Goal: Task Accomplishment & Management: Use online tool/utility

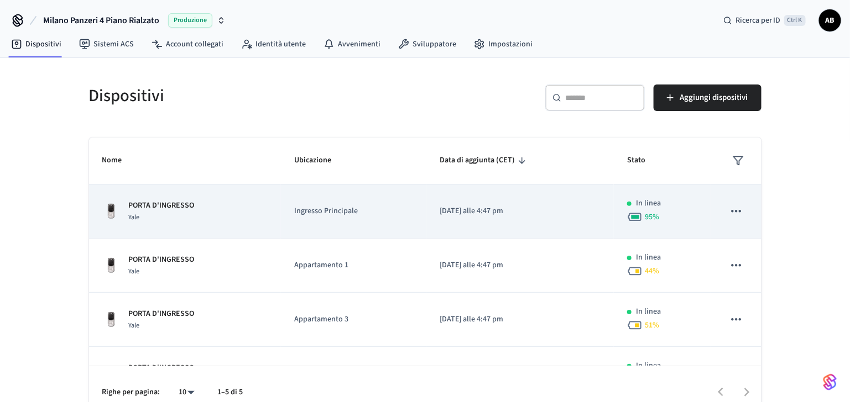
click at [161, 201] on p "PORTA D'INGRESSO" at bounding box center [162, 206] width 66 height 12
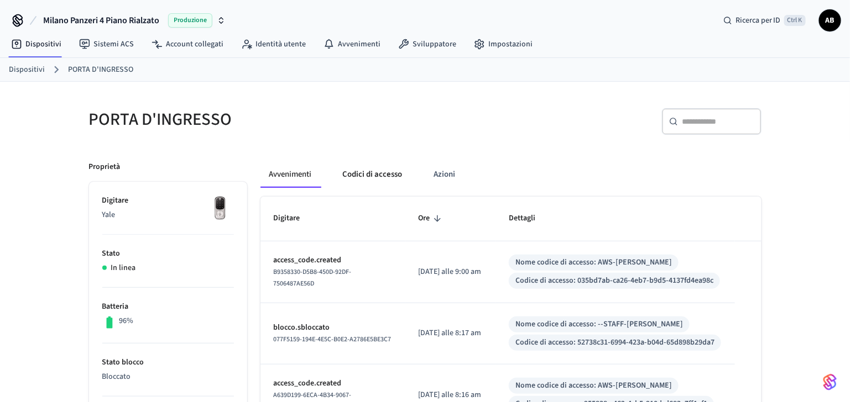
click at [406, 174] on button "Codici di accesso" at bounding box center [372, 174] width 77 height 27
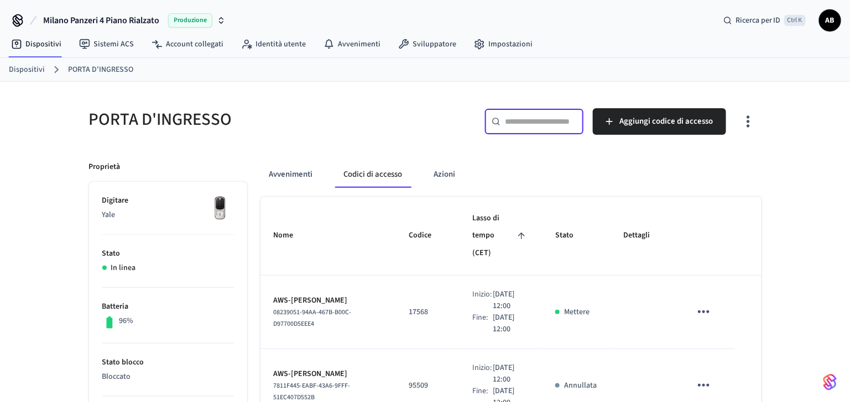
click at [548, 123] on input "text" at bounding box center [541, 121] width 72 height 11
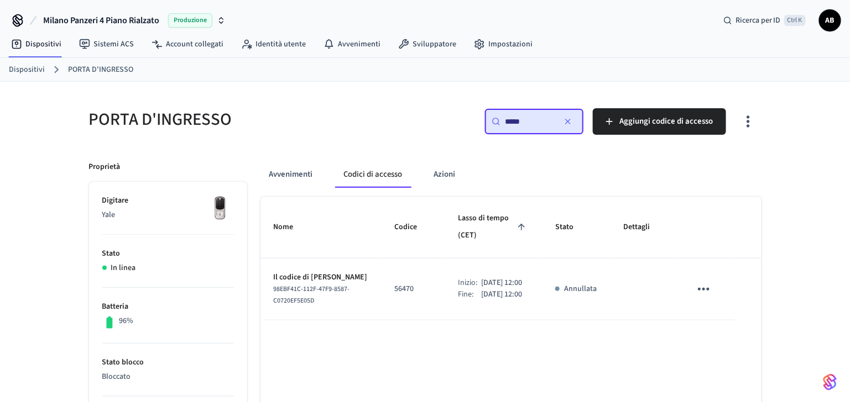
type input "*****"
drag, startPoint x: 409, startPoint y: 292, endPoint x: 391, endPoint y: 292, distance: 17.7
click at [395, 292] on p "56470" at bounding box center [413, 290] width 37 height 12
copy p "56470"
